Goal: Find specific page/section: Find specific page/section

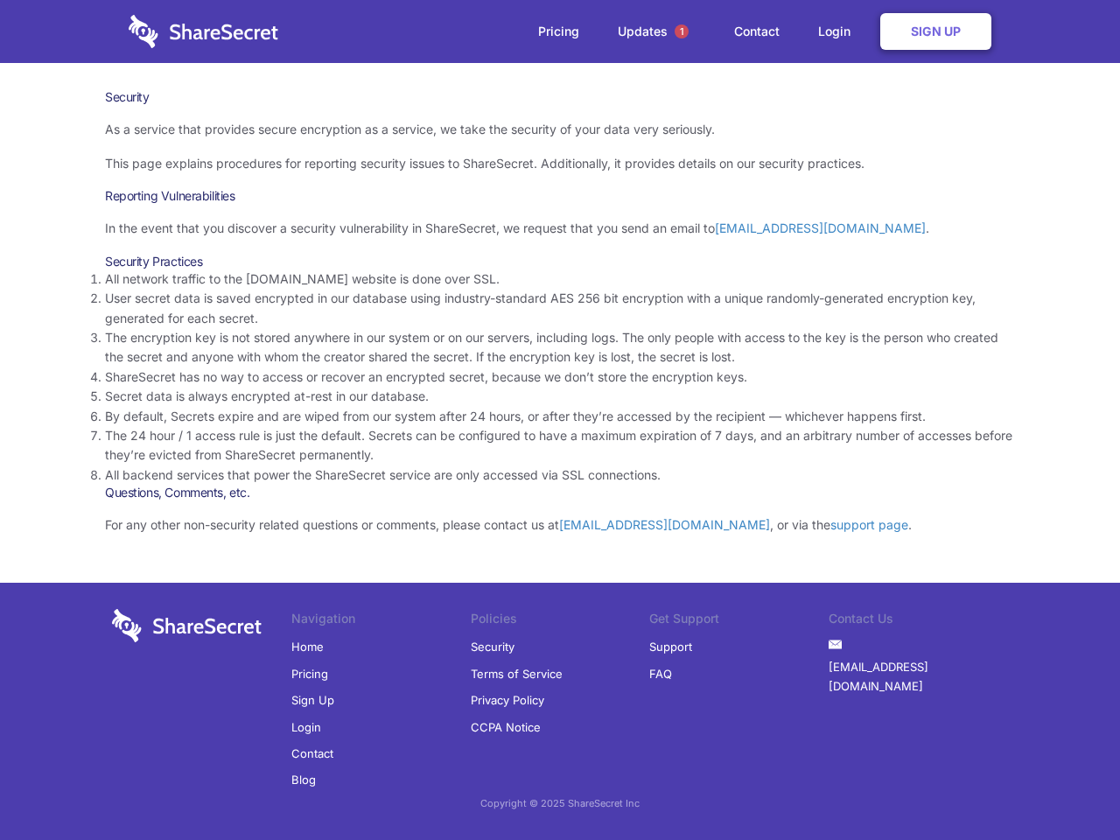
click at [560, 420] on li "By default, Secrets expire and are wiped from our system after 24 hours, or aft…" at bounding box center [560, 416] width 910 height 19
click at [682, 32] on span "1" at bounding box center [682, 32] width 14 height 14
